Goal: Find specific page/section: Find specific page/section

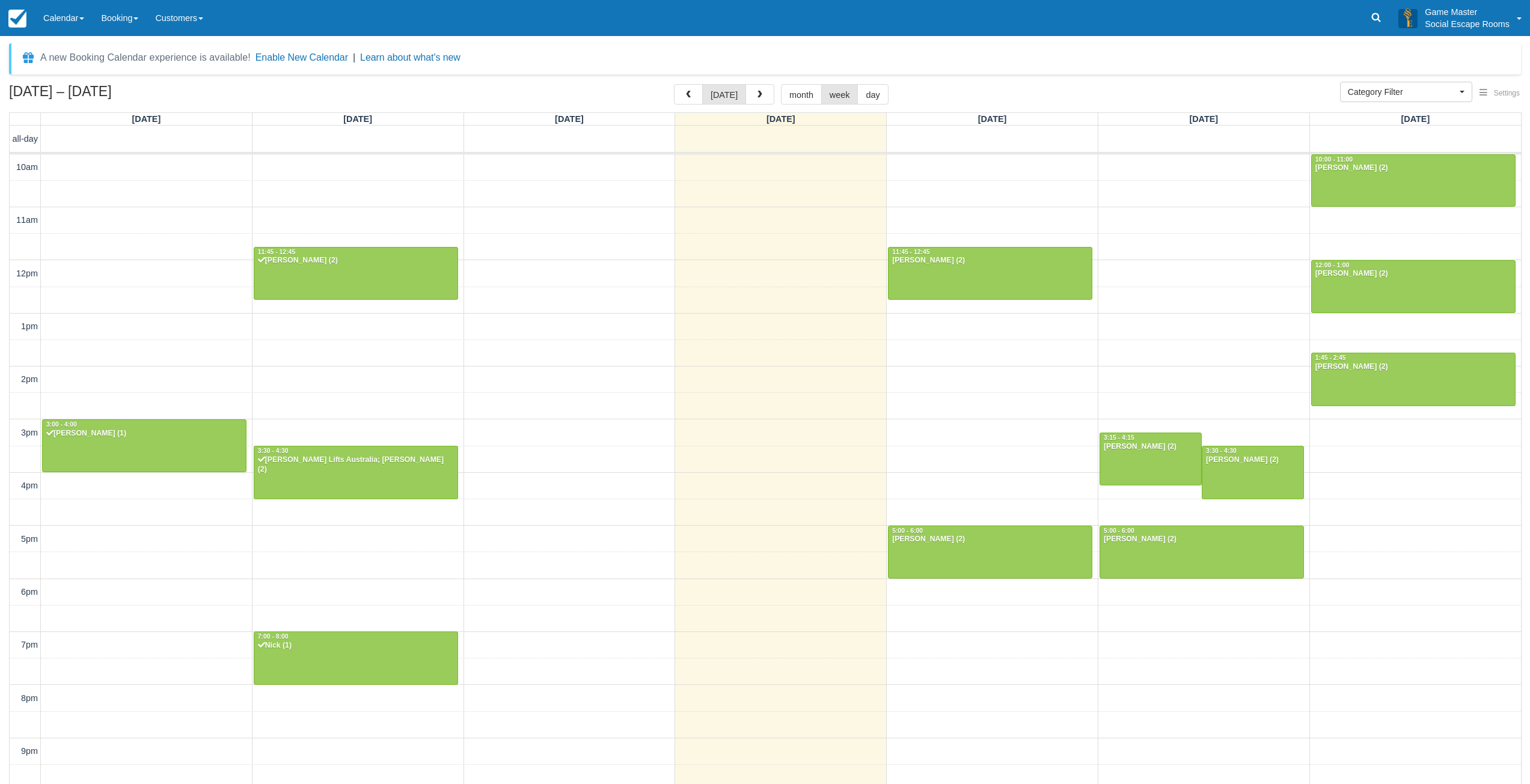
select select
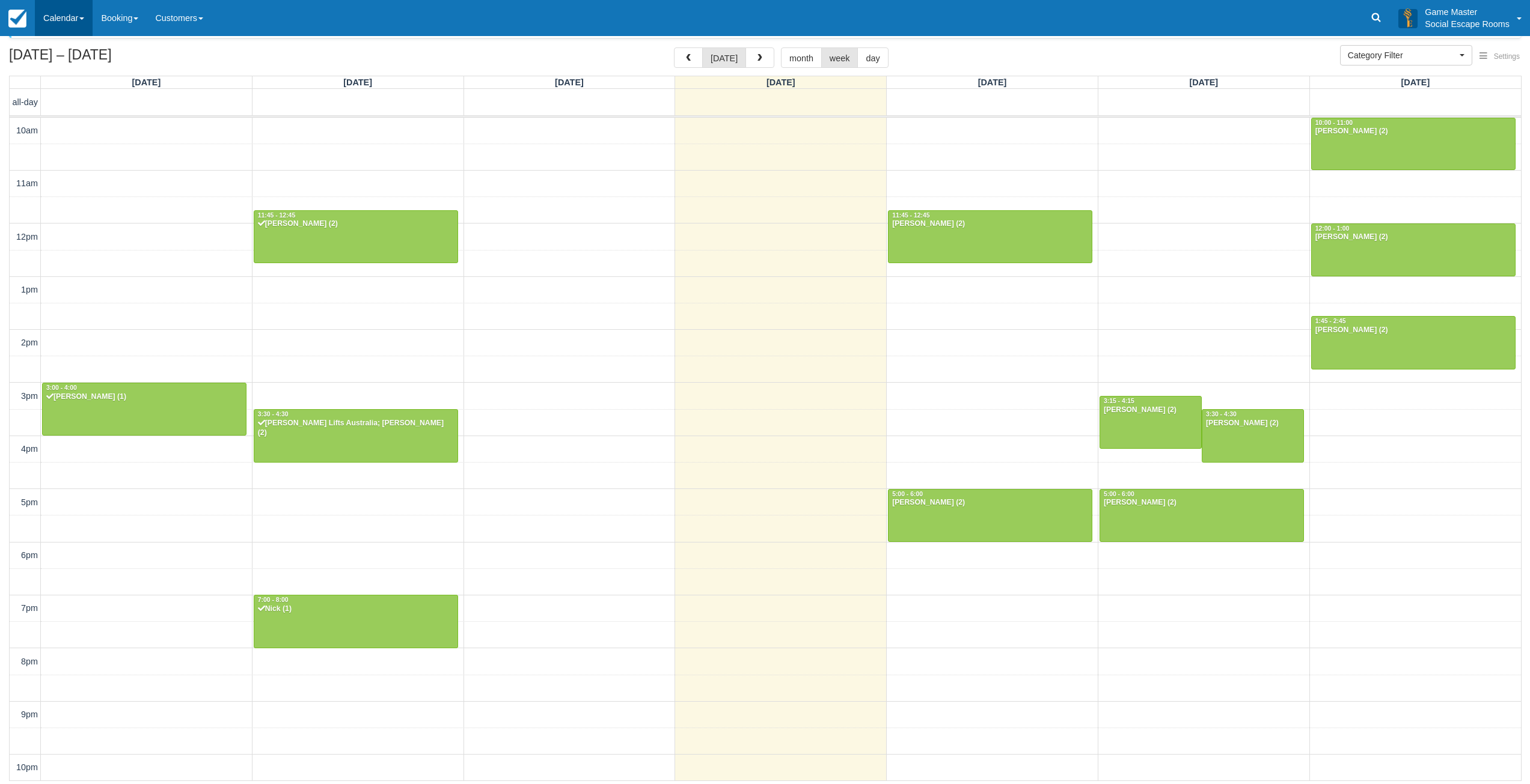
scroll to position [2, 0]
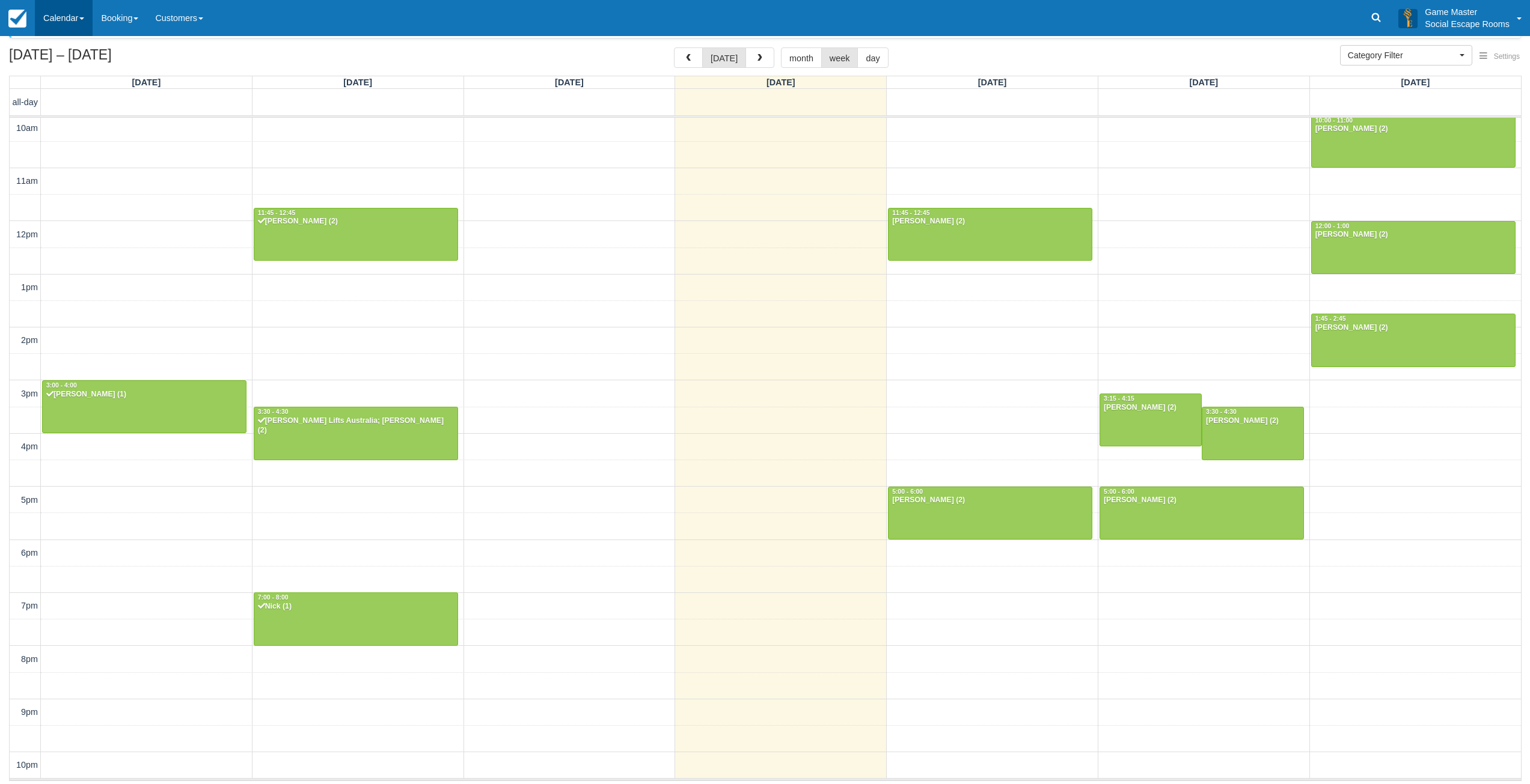
drag, startPoint x: 0, startPoint y: 0, endPoint x: 60, endPoint y: 11, distance: 61.0
click at [60, 11] on link "Calendar" at bounding box center [63, 18] width 57 height 36
click at [69, 166] on link "Day" at bounding box center [83, 164] width 95 height 25
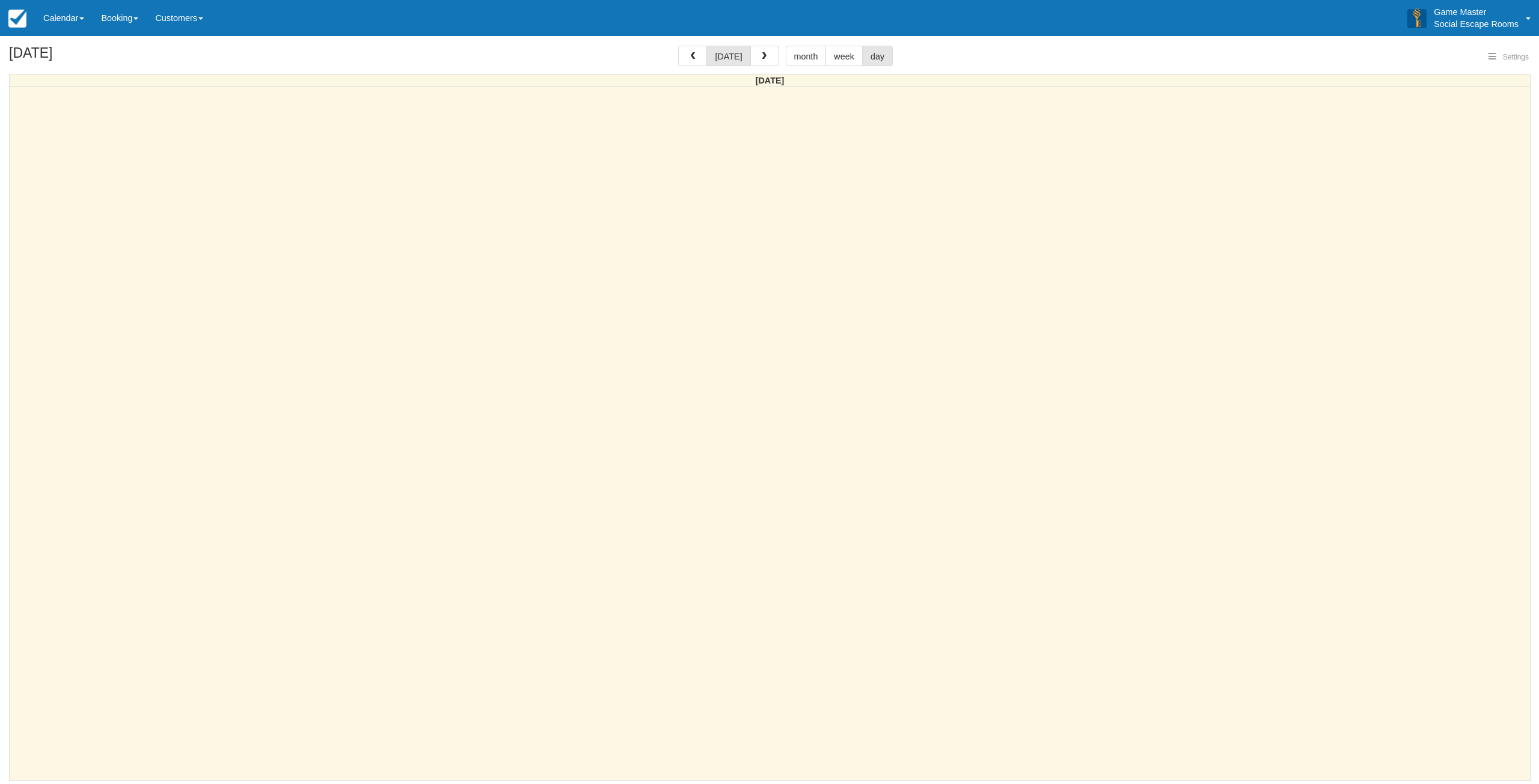
select select
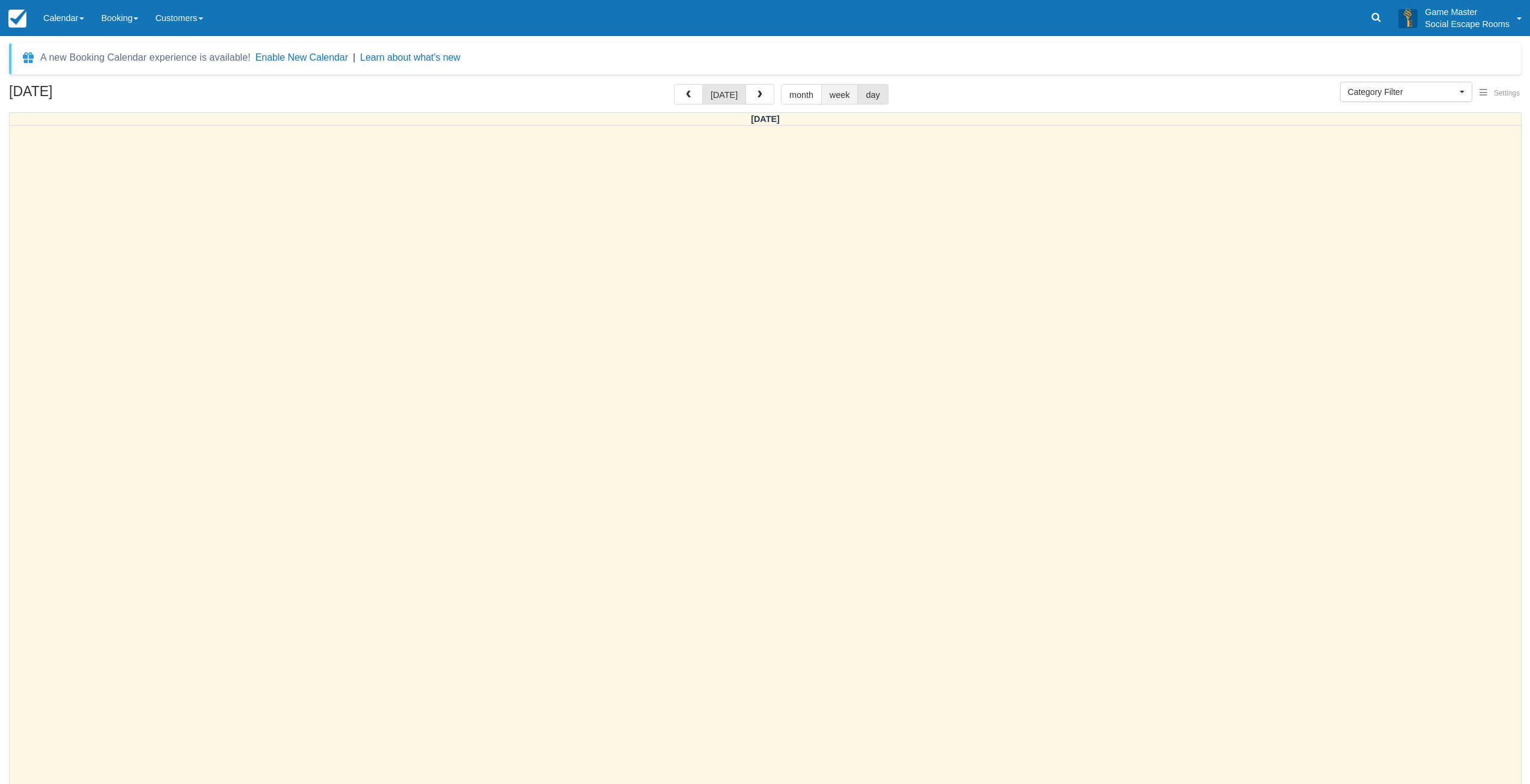
click at [827, 94] on button "week" at bounding box center [839, 94] width 37 height 20
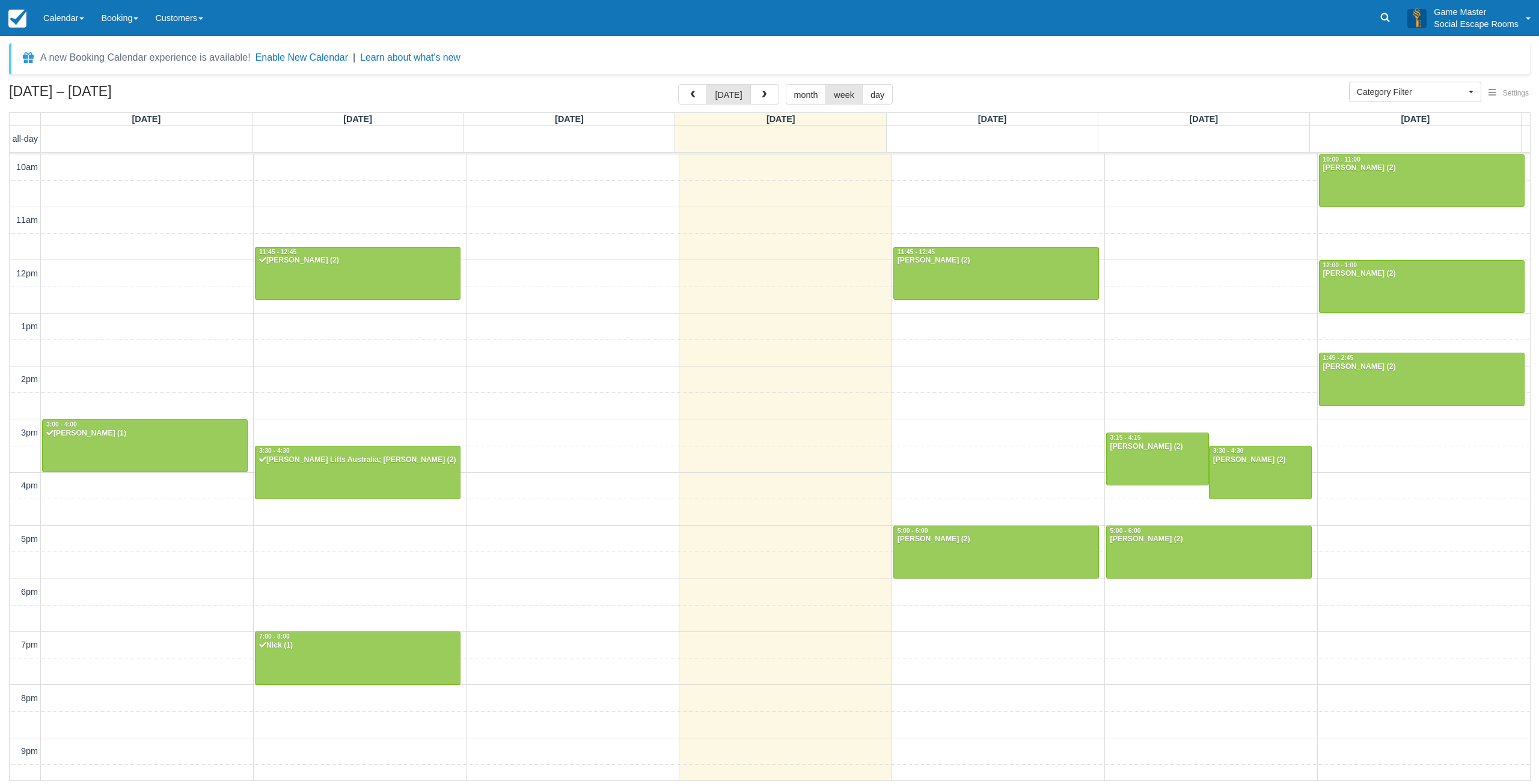
scroll to position [37, 0]
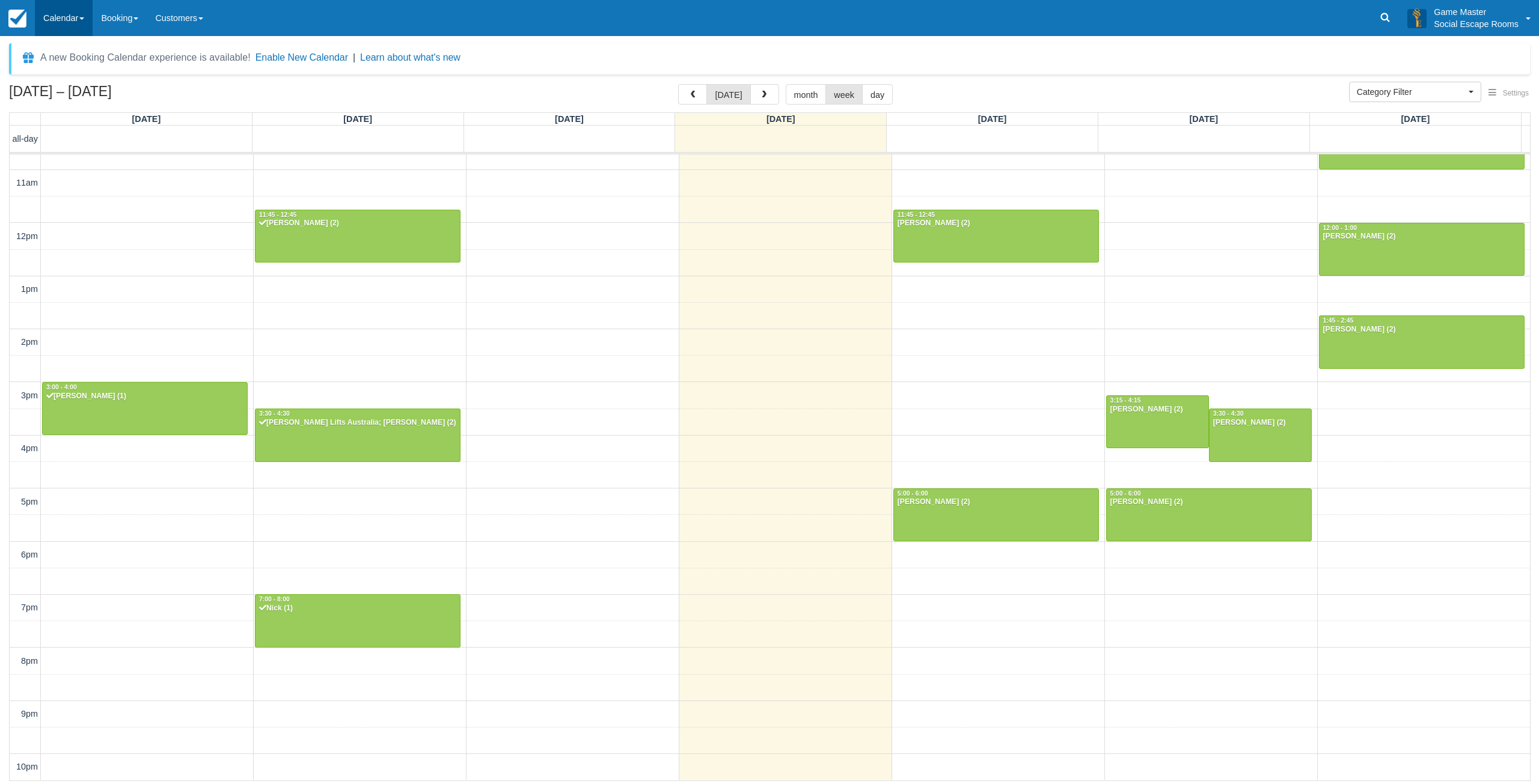
click at [74, 22] on link "Calendar" at bounding box center [63, 18] width 57 height 36
click at [90, 158] on link "Day" at bounding box center [83, 164] width 95 height 25
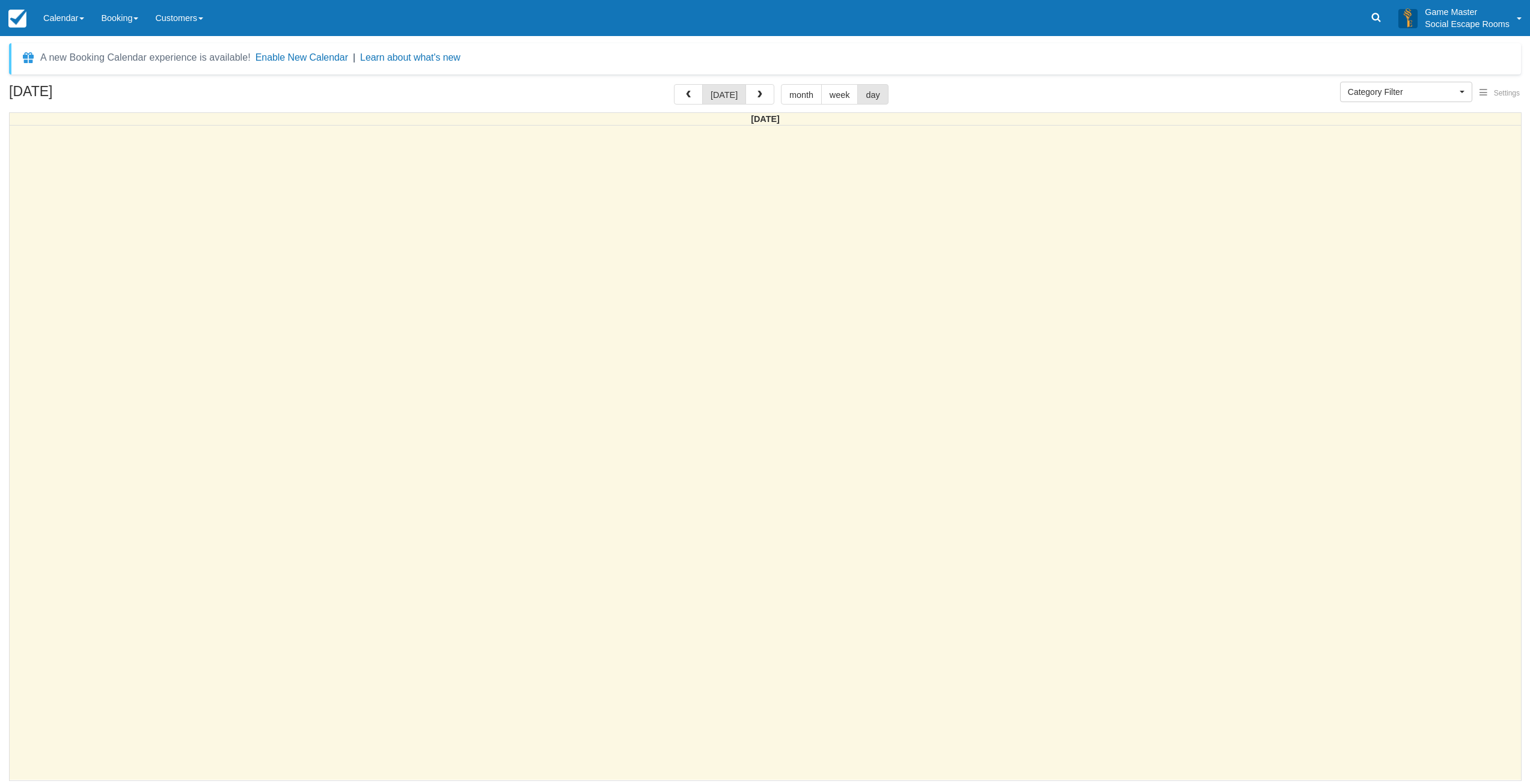
select select
click at [838, 97] on button "week" at bounding box center [843, 94] width 37 height 20
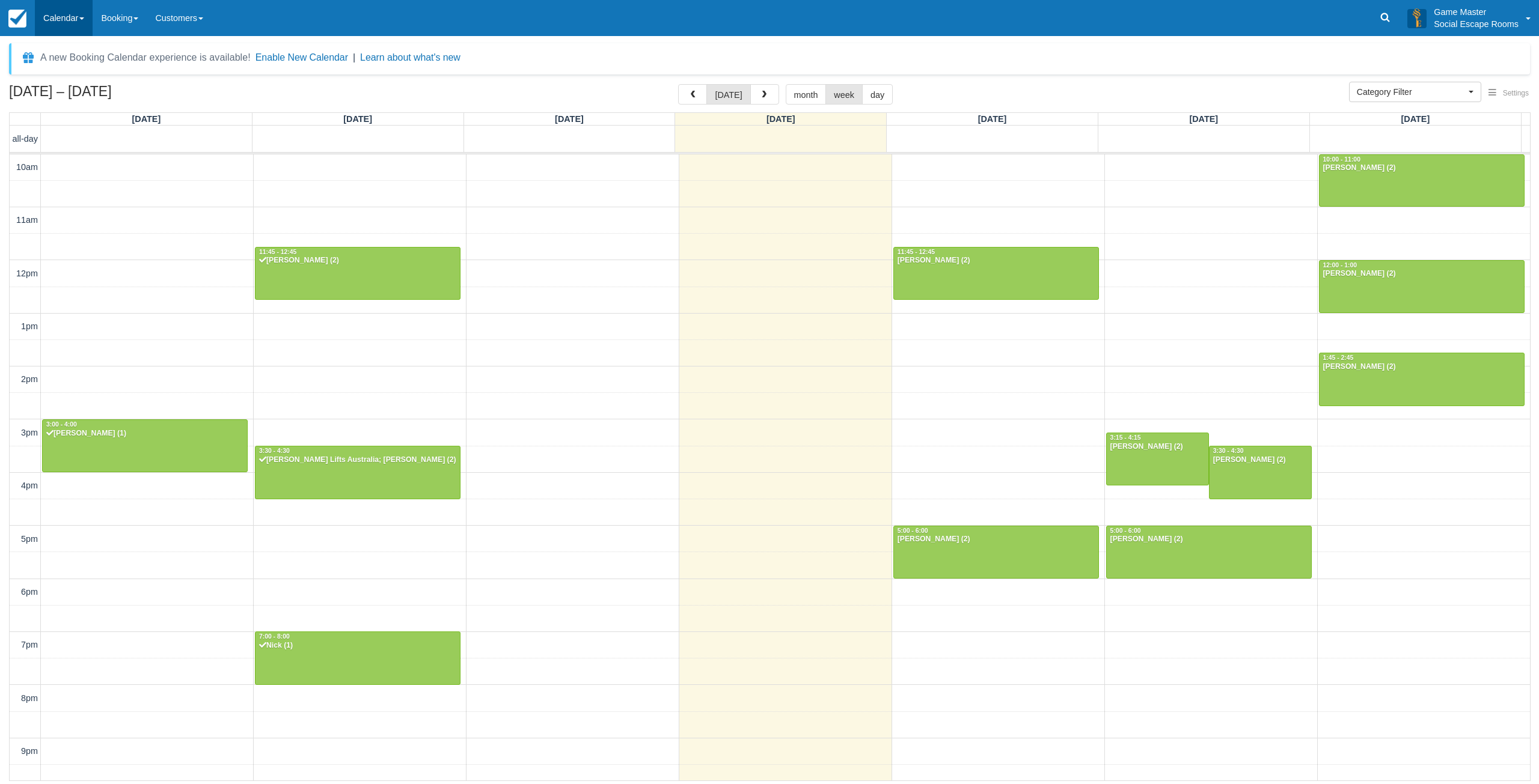
click at [69, 19] on link "Calendar" at bounding box center [63, 18] width 57 height 36
click at [78, 161] on link "Day" at bounding box center [83, 164] width 95 height 25
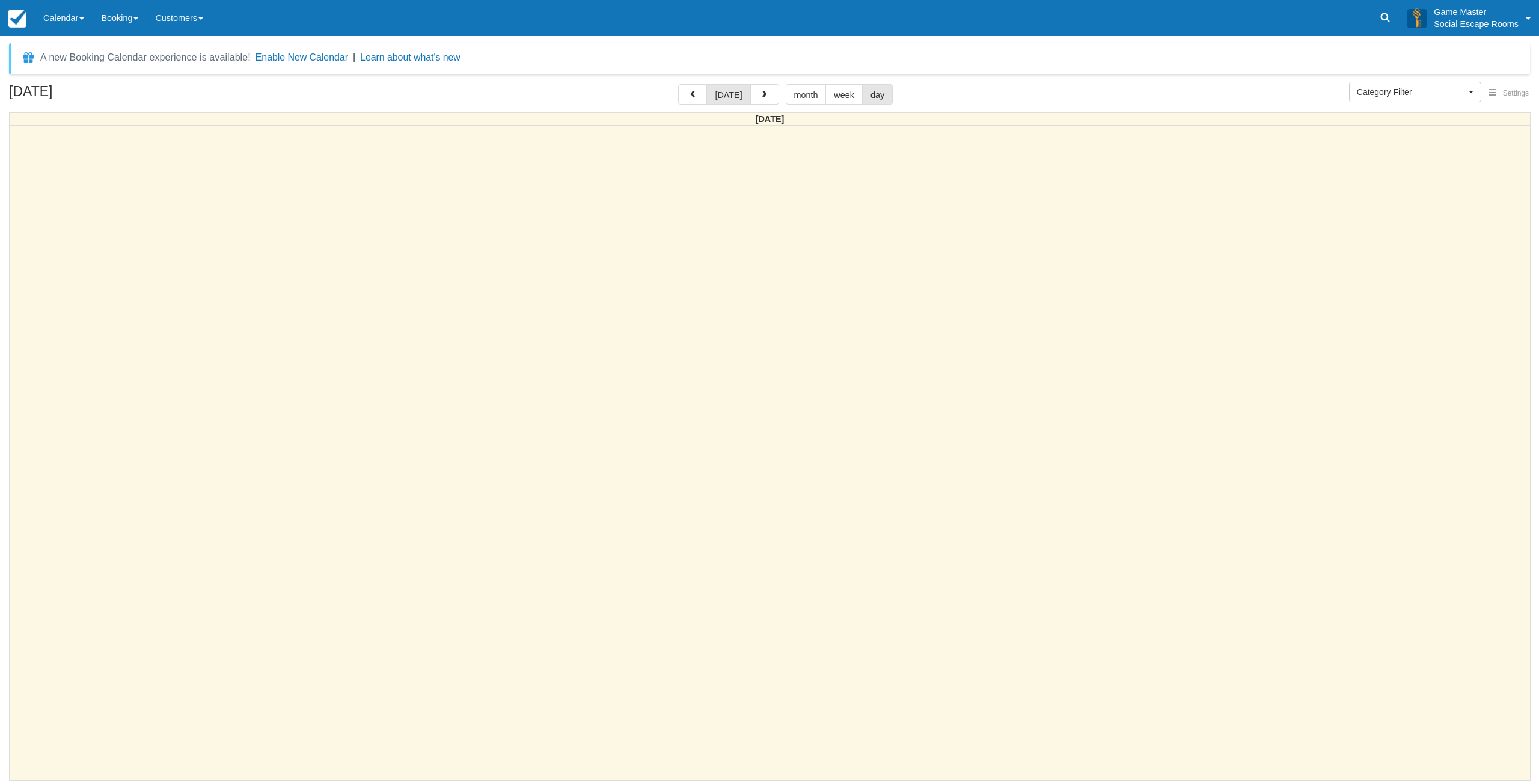
select select
click at [841, 93] on button "week" at bounding box center [843, 94] width 37 height 20
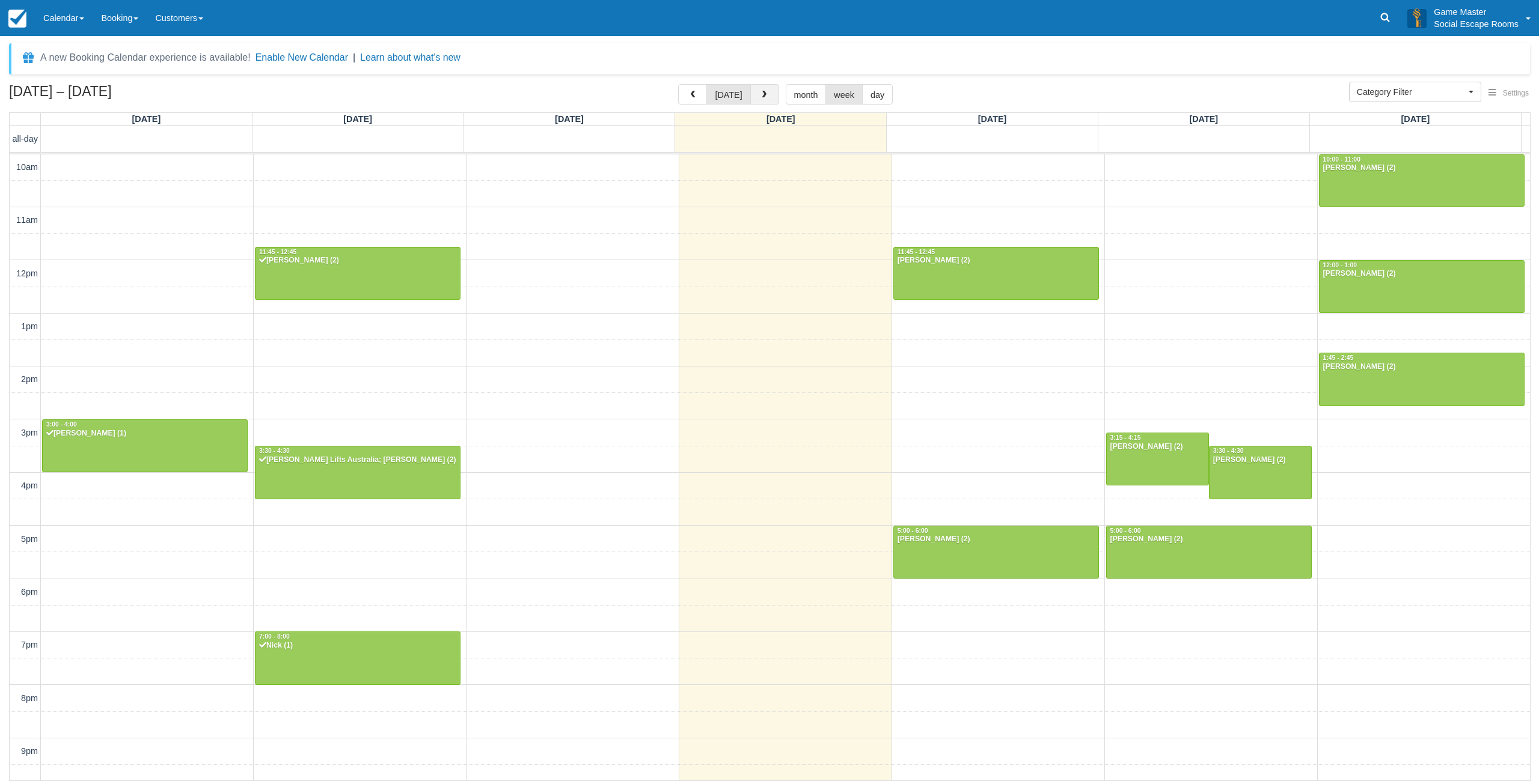
click at [768, 90] on button "button" at bounding box center [765, 94] width 29 height 20
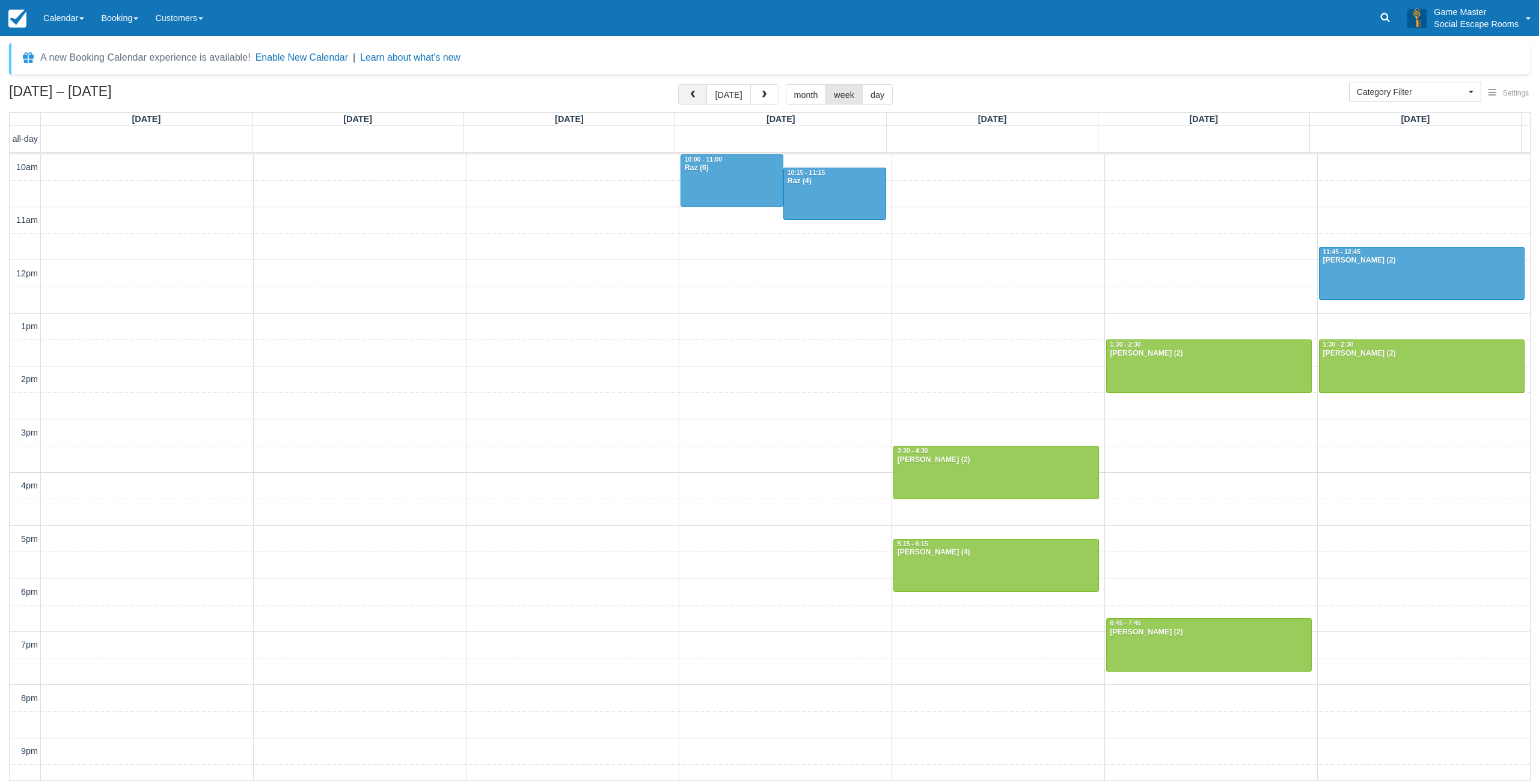
click at [694, 95] on span "button" at bounding box center [692, 94] width 8 height 8
